Goal: Find specific page/section: Find specific page/section

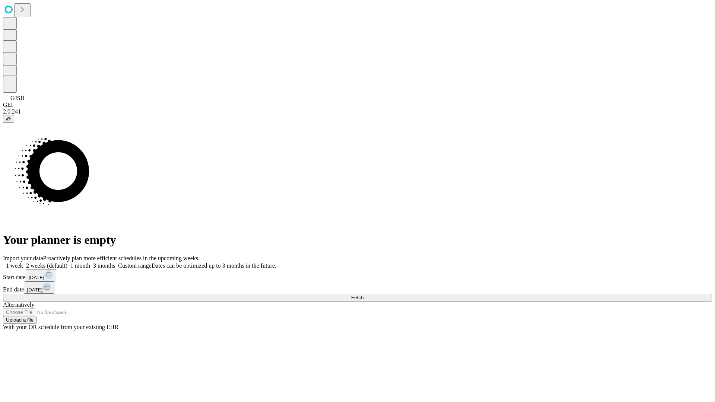
click at [363, 295] on span "Fetch" at bounding box center [357, 298] width 12 height 6
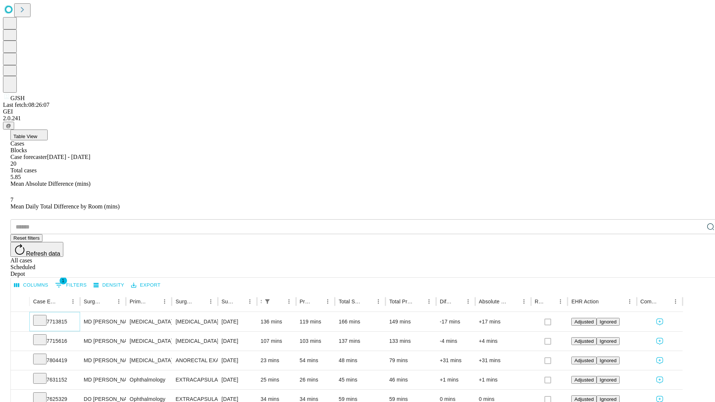
click at [44, 316] on icon at bounding box center [39, 319] width 7 height 7
